Goal: Information Seeking & Learning: Learn about a topic

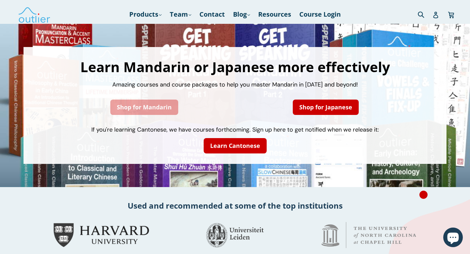
click at [144, 107] on link "Shop for Mandarin" at bounding box center [144, 107] width 68 height 15
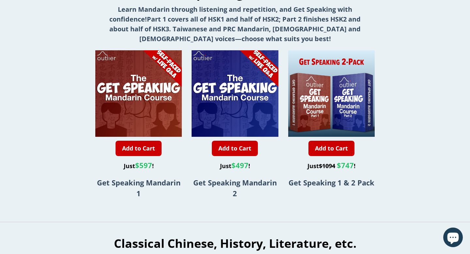
scroll to position [462, 0]
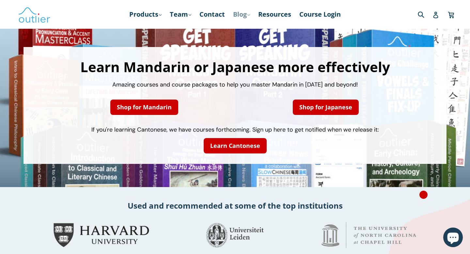
click at [246, 13] on link "Blog .cls-1{fill:#231f20} expand" at bounding box center [241, 14] width 23 height 12
click at [249, 29] on link "Chinese" at bounding box center [254, 32] width 39 height 12
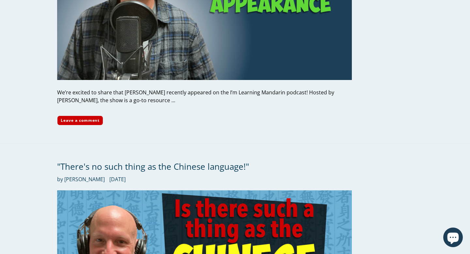
scroll to position [316, 0]
